Goal: Transaction & Acquisition: Purchase product/service

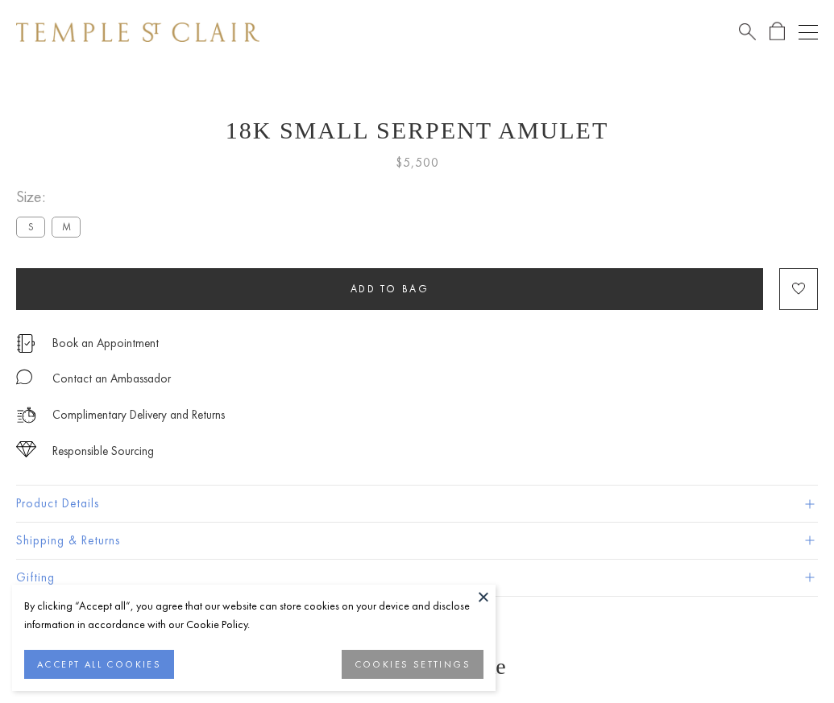
scroll to position [21, 0]
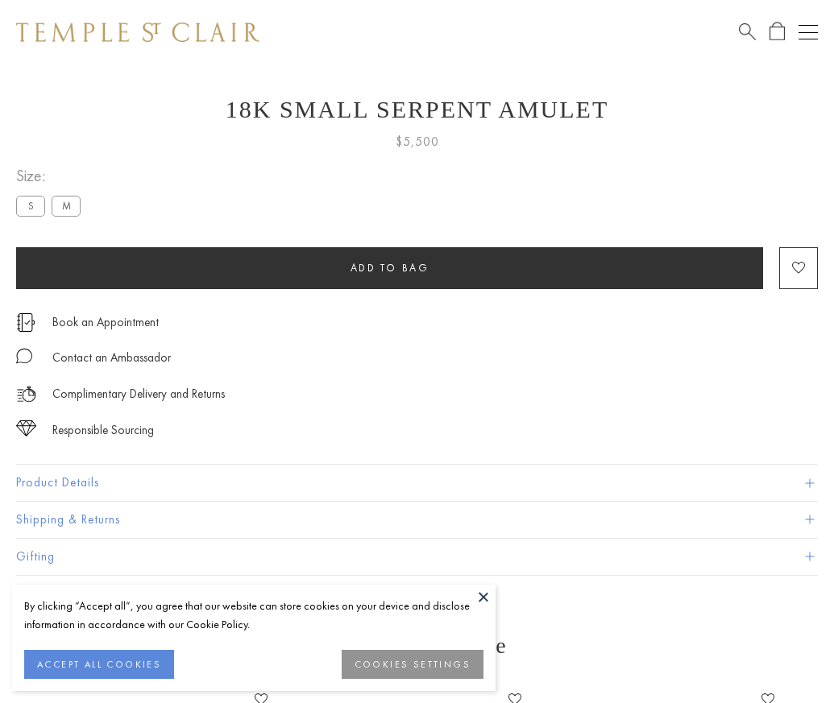
click at [389, 267] on span "Add to bag" at bounding box center [389, 268] width 79 height 14
